Goal: Information Seeking & Learning: Learn about a topic

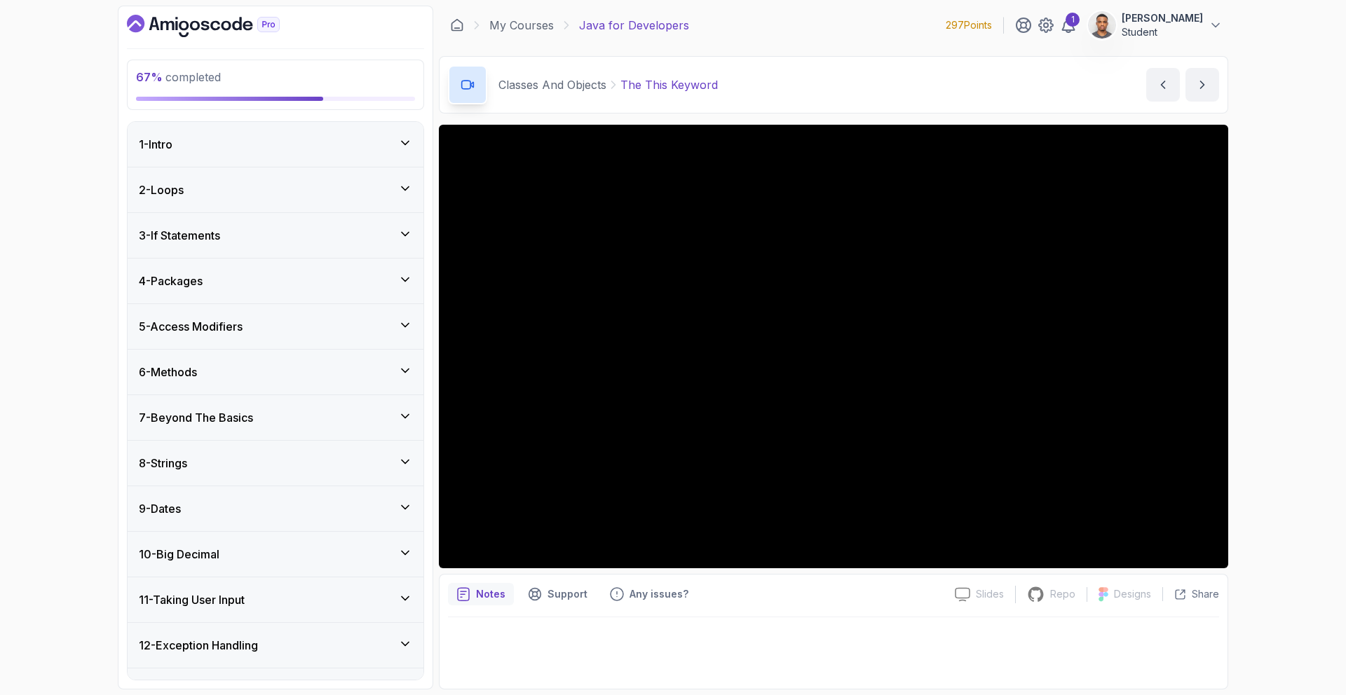
scroll to position [919, 0]
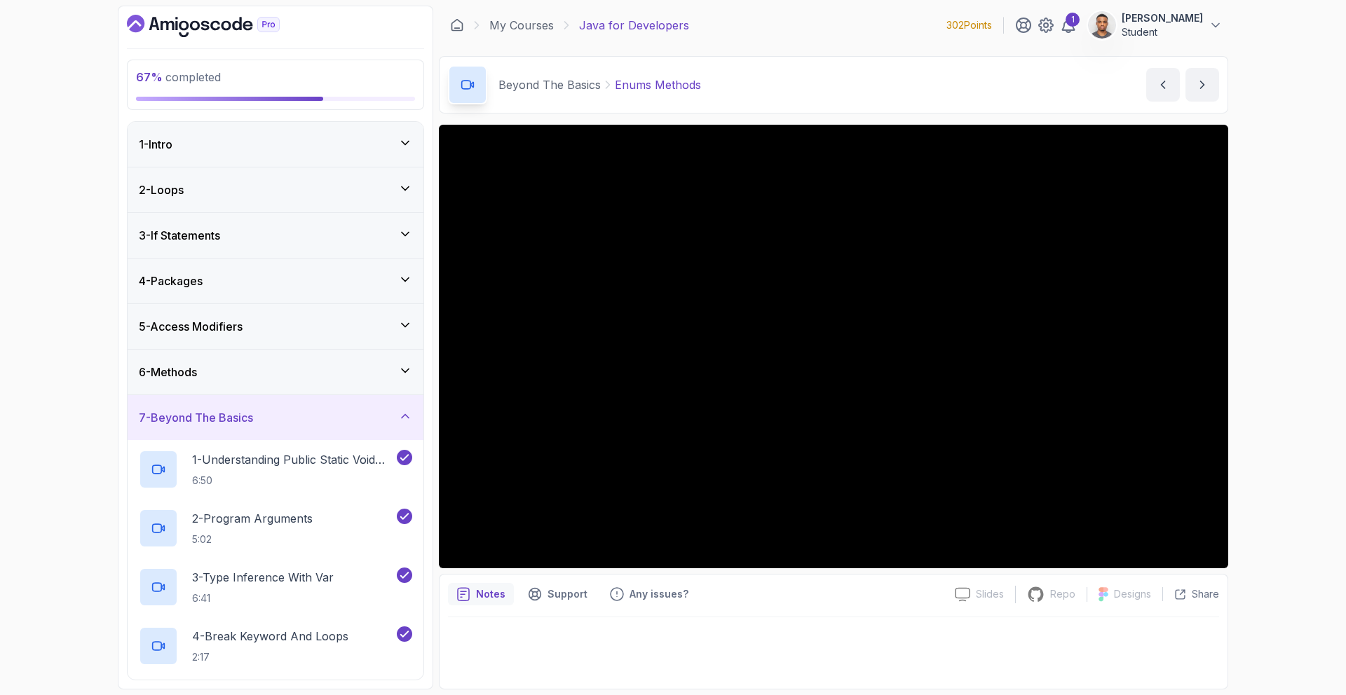
click at [325, 421] on div "7 - Beyond The Basics" at bounding box center [275, 417] width 273 height 17
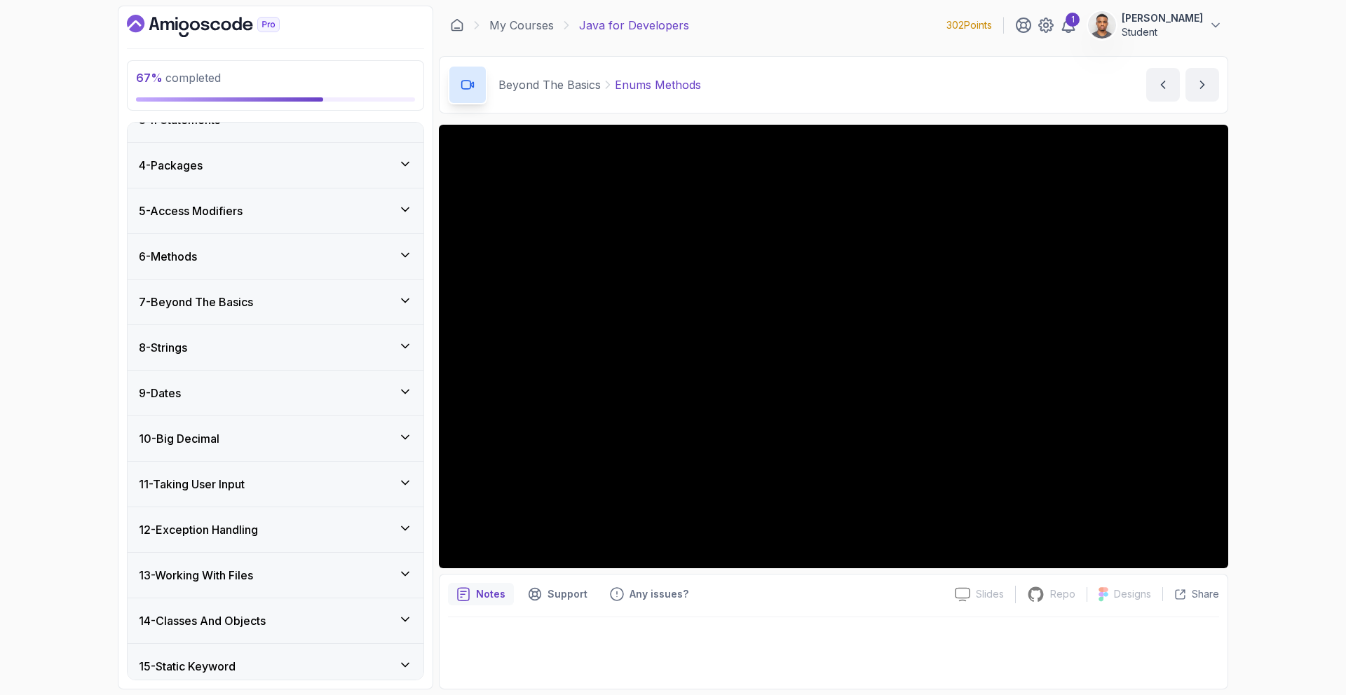
scroll to position [308, 0]
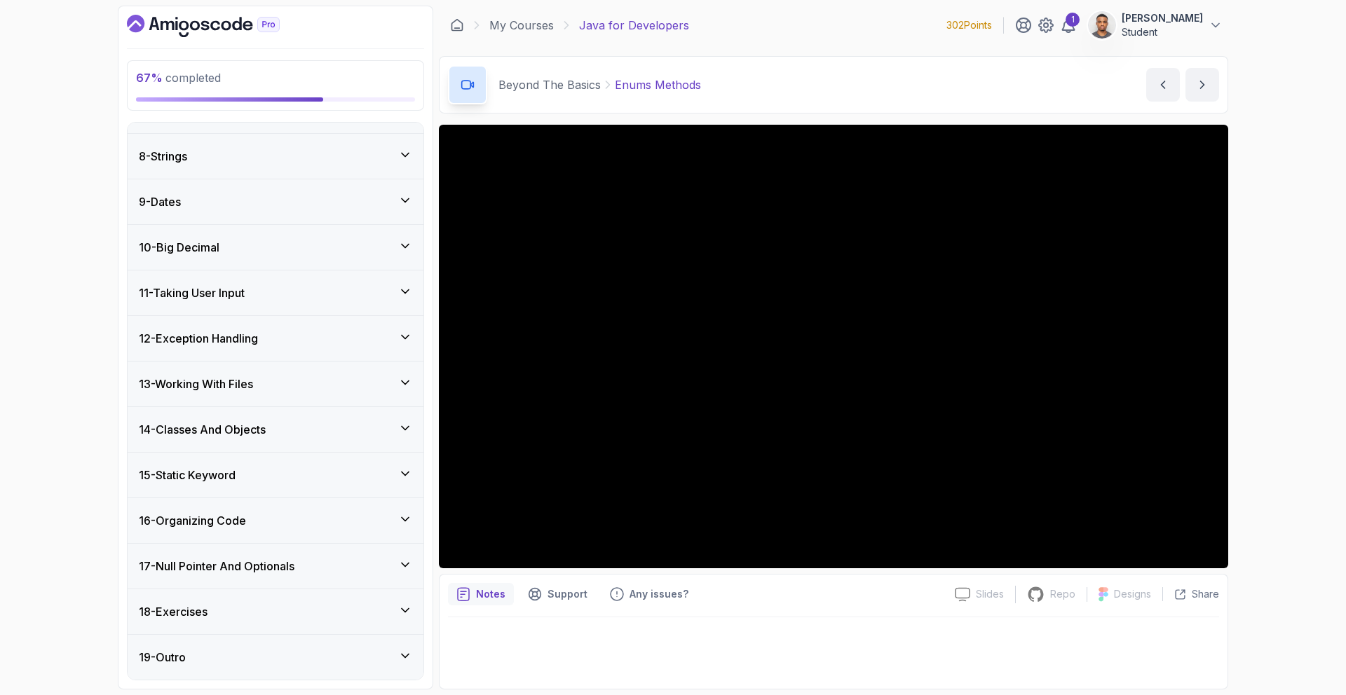
click at [189, 436] on h3 "14 - Classes And Objects" at bounding box center [202, 429] width 127 height 17
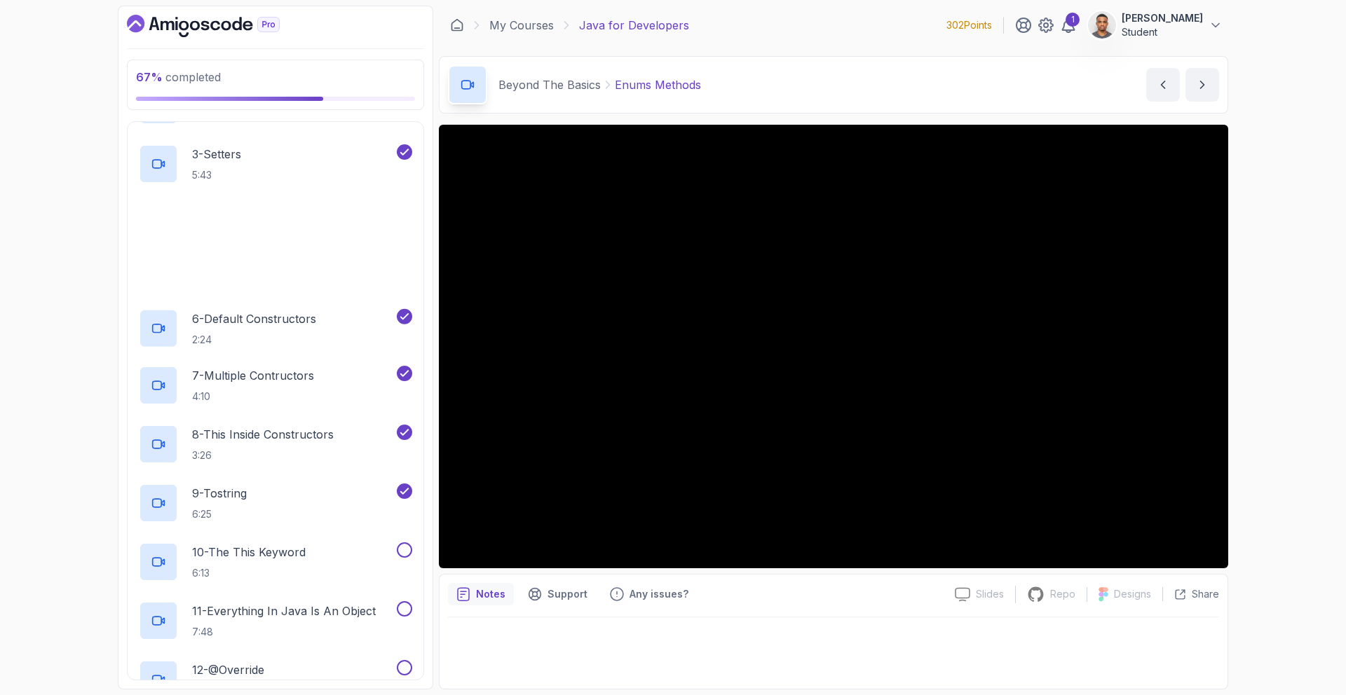
scroll to position [758, 0]
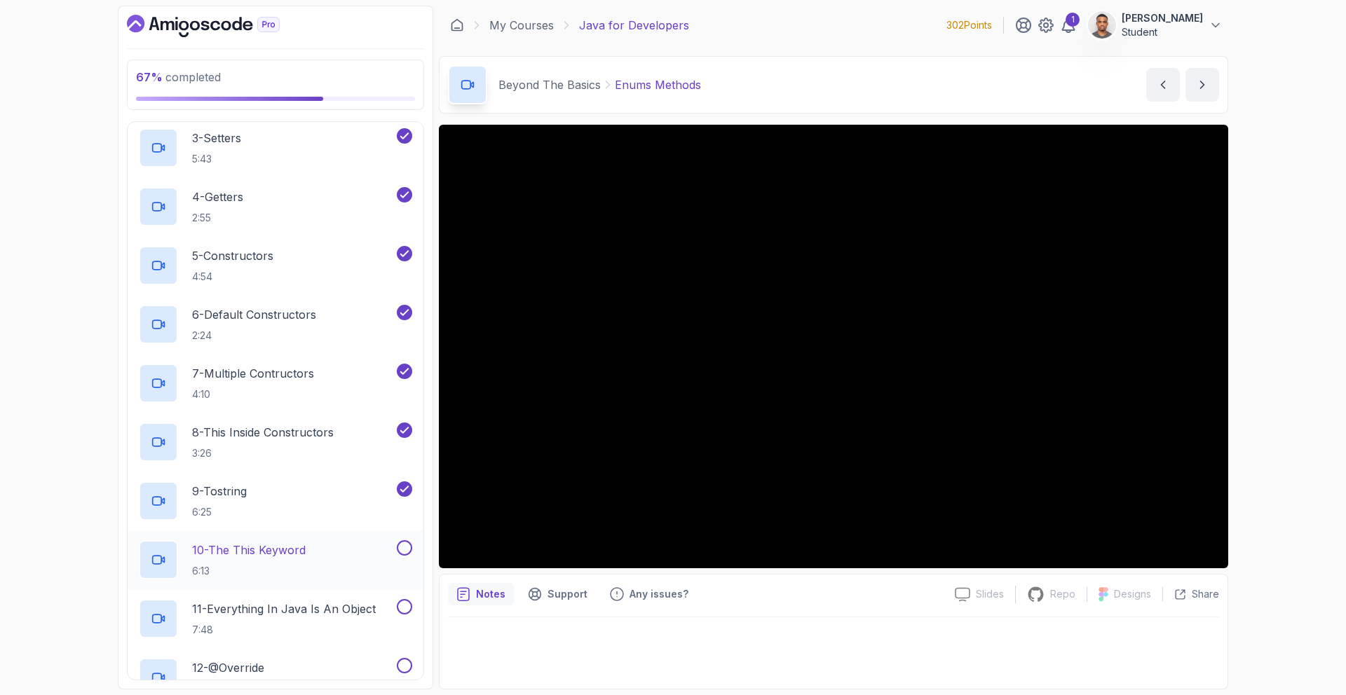
click at [387, 552] on div "10 - The This Keyword 6:13" at bounding box center [266, 559] width 255 height 39
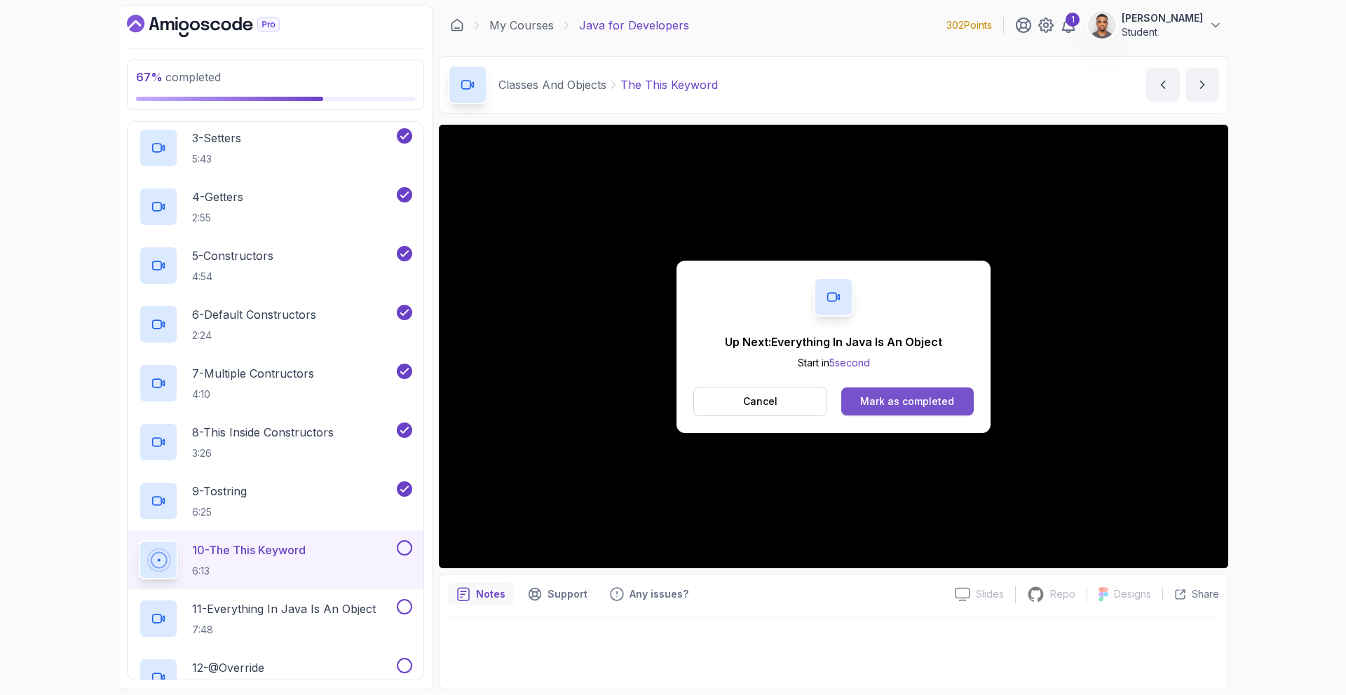
click at [892, 395] on div "Mark as completed" at bounding box center [907, 402] width 94 height 14
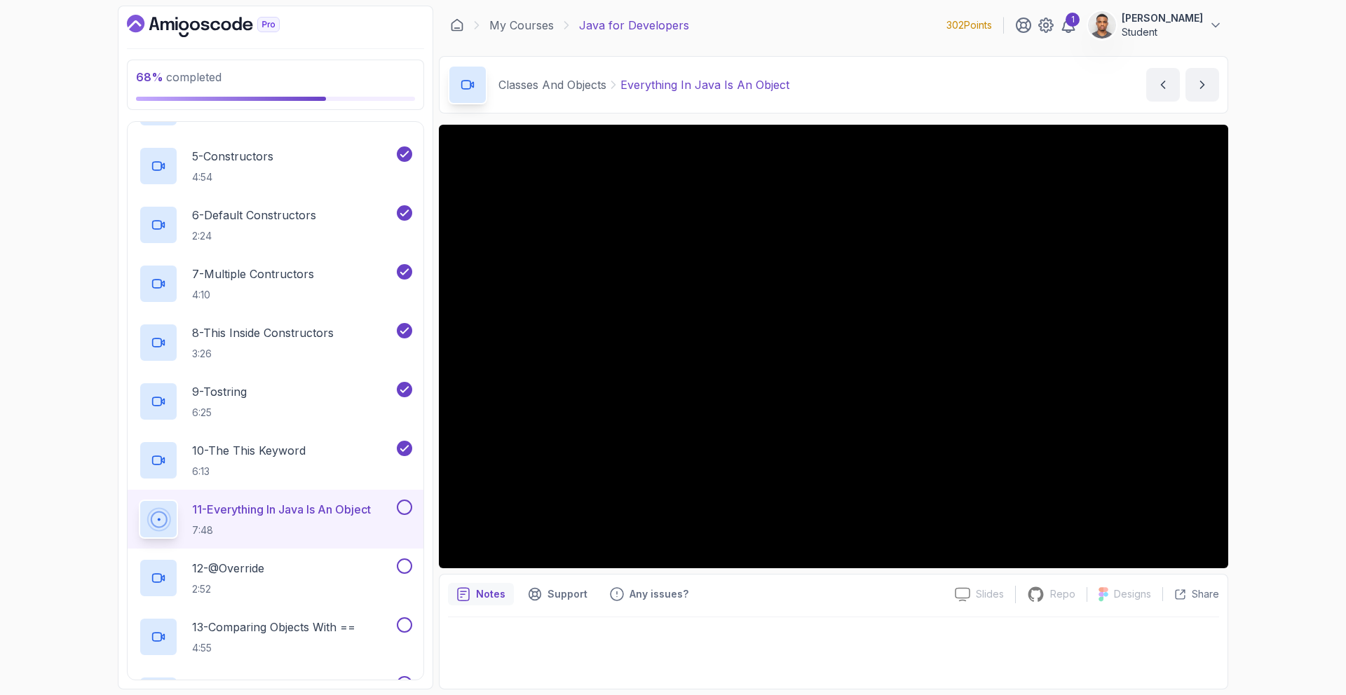
scroll to position [863, 0]
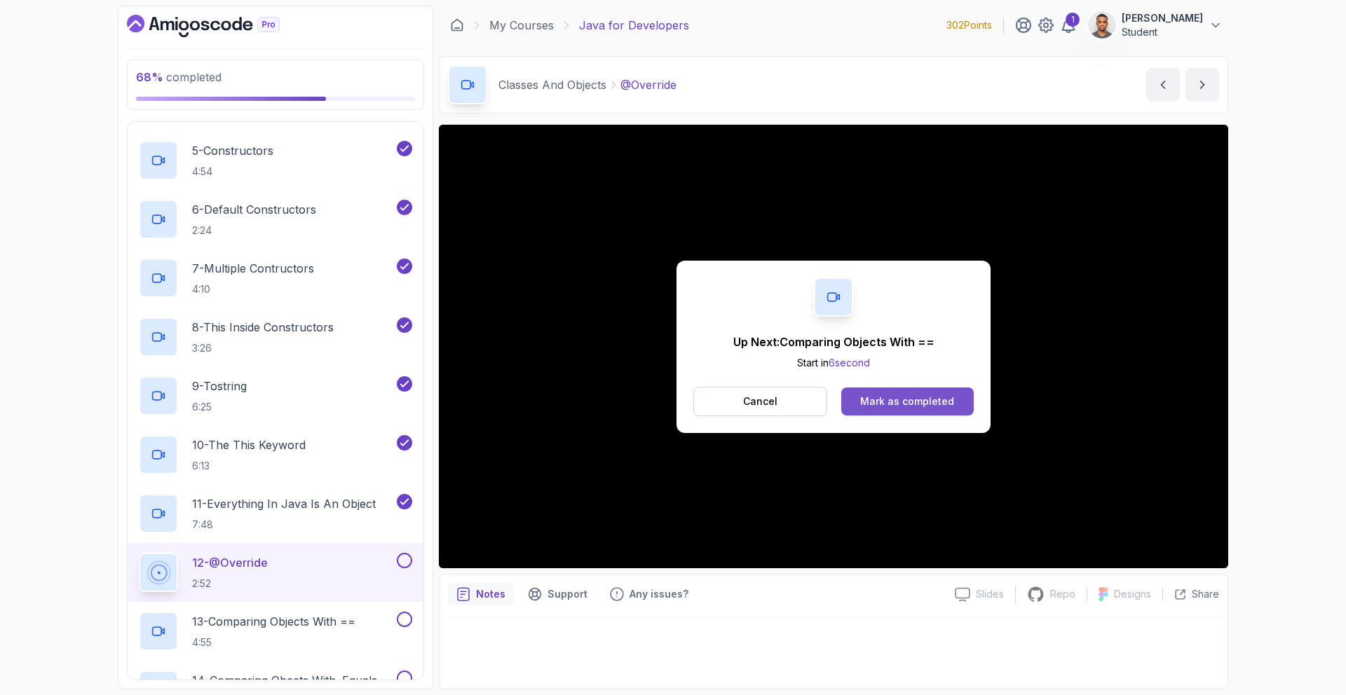
click at [928, 398] on div "Mark as completed" at bounding box center [907, 402] width 94 height 14
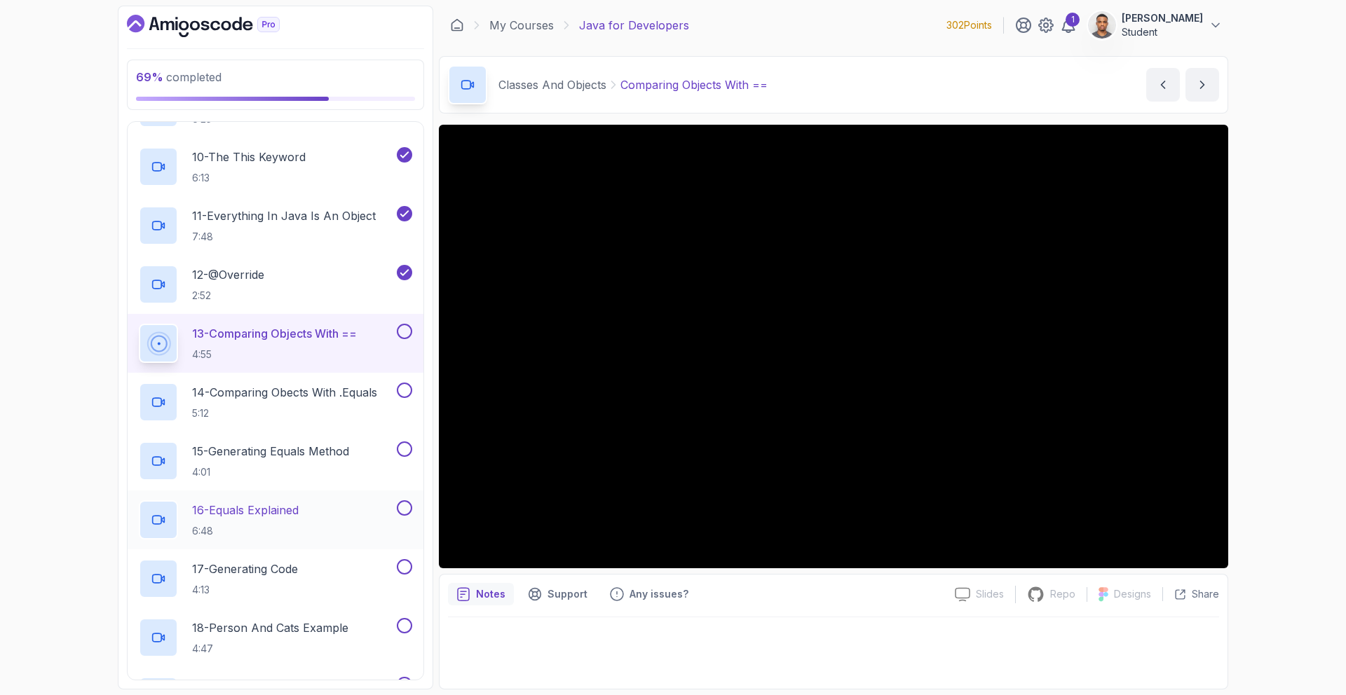
scroll to position [1180, 0]
